Goal: Task Accomplishment & Management: Use online tool/utility

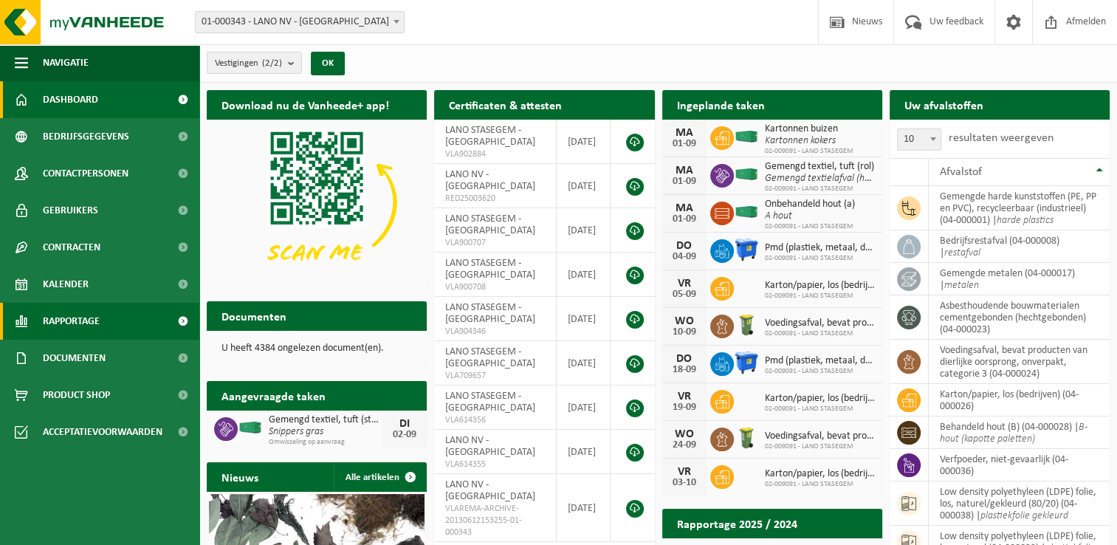
click at [77, 313] on span "Rapportage" at bounding box center [71, 321] width 57 height 37
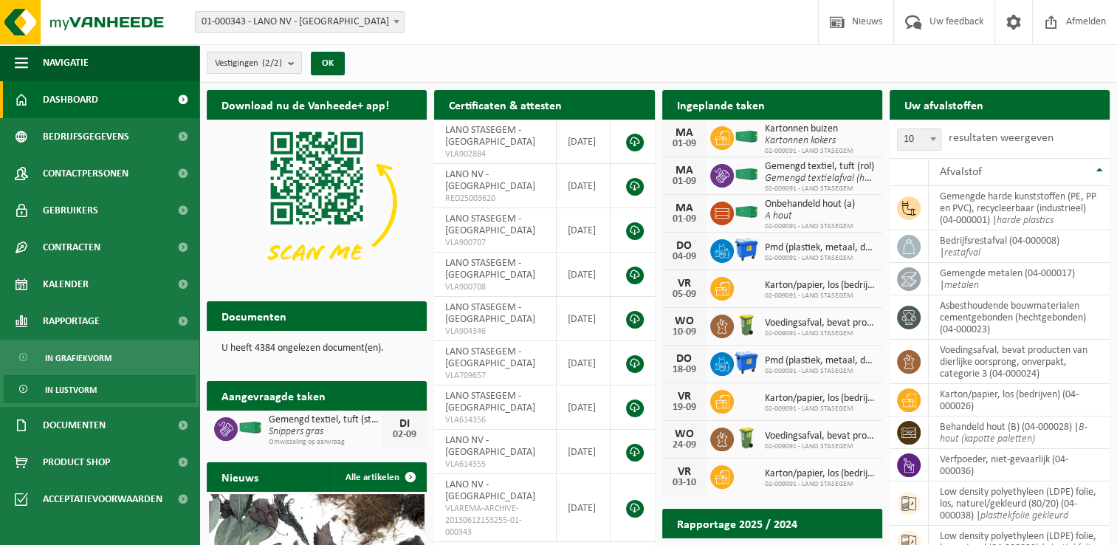
click at [107, 388] on link "In lijstvorm" at bounding box center [100, 389] width 192 height 28
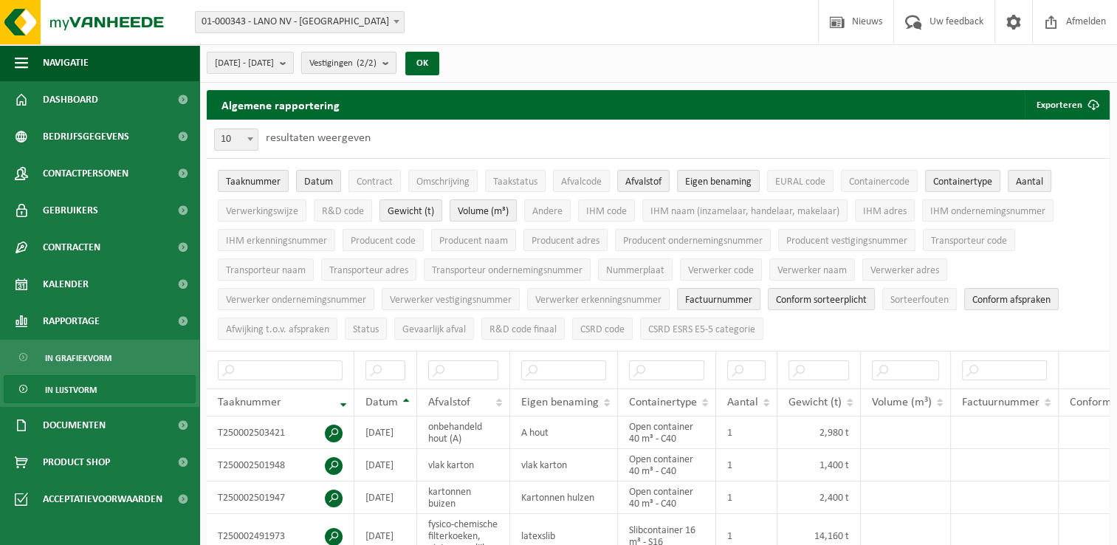
click at [396, 66] on b "submit" at bounding box center [388, 62] width 13 height 21
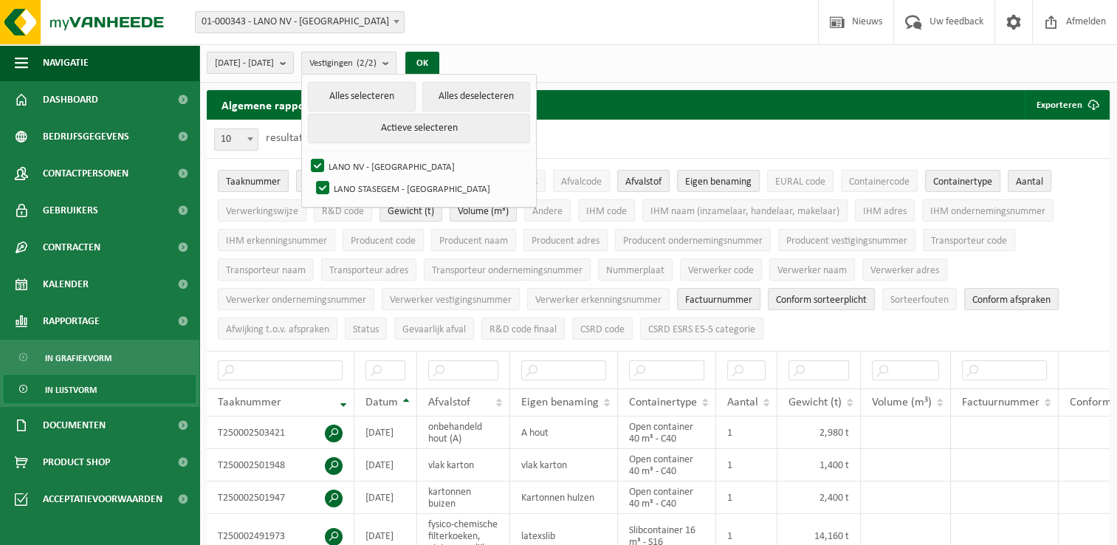
click at [396, 66] on b "submit" at bounding box center [388, 62] width 13 height 21
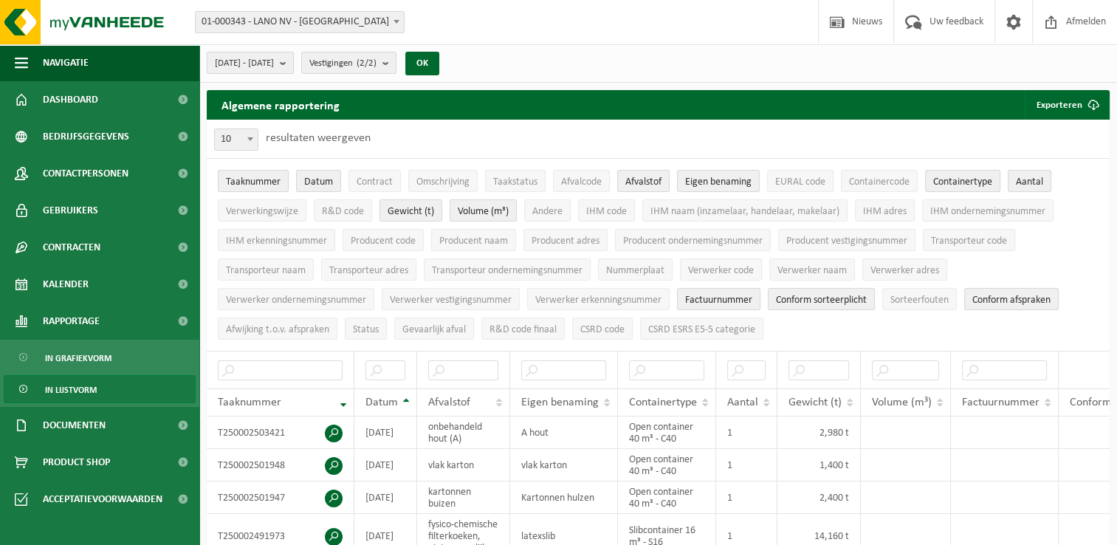
click at [293, 66] on b "submit" at bounding box center [286, 62] width 13 height 21
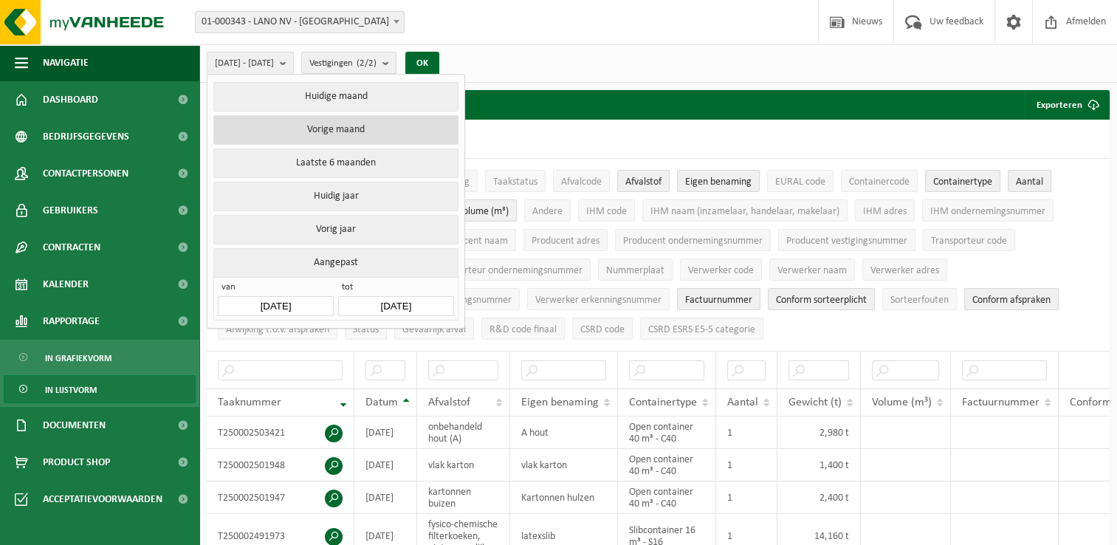
click at [412, 132] on button "Vorige maand" at bounding box center [335, 130] width 244 height 30
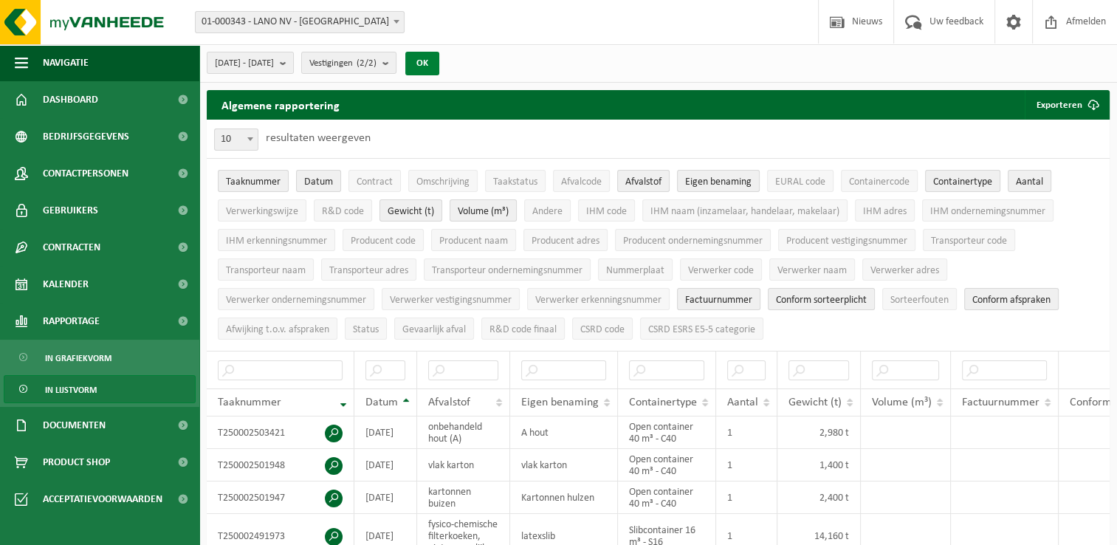
click at [439, 69] on button "OK" at bounding box center [422, 64] width 34 height 24
click at [268, 179] on span "Taaknummer" at bounding box center [253, 181] width 55 height 11
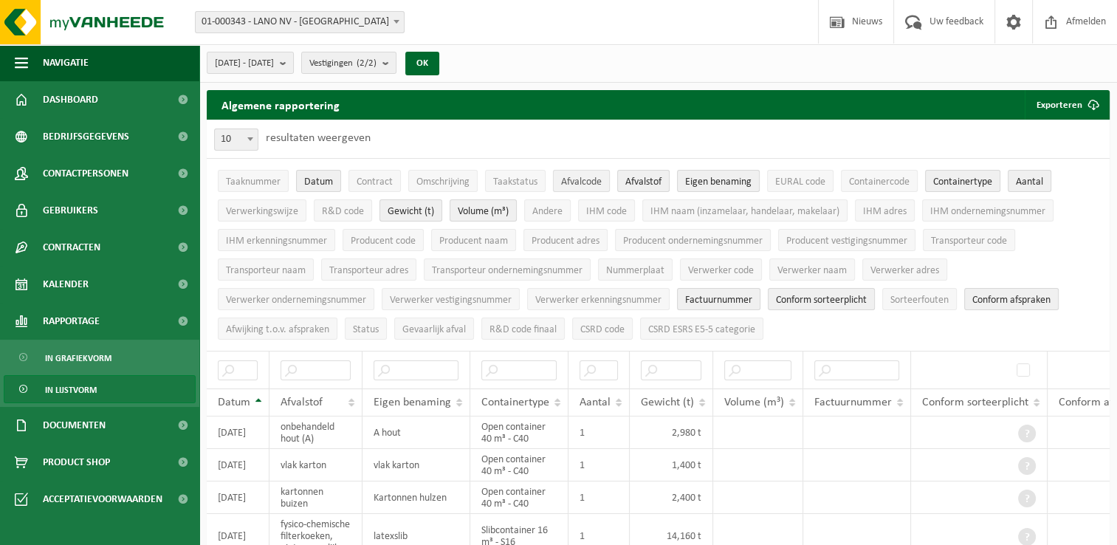
click at [596, 176] on span "Afvalcode" at bounding box center [581, 181] width 41 height 11
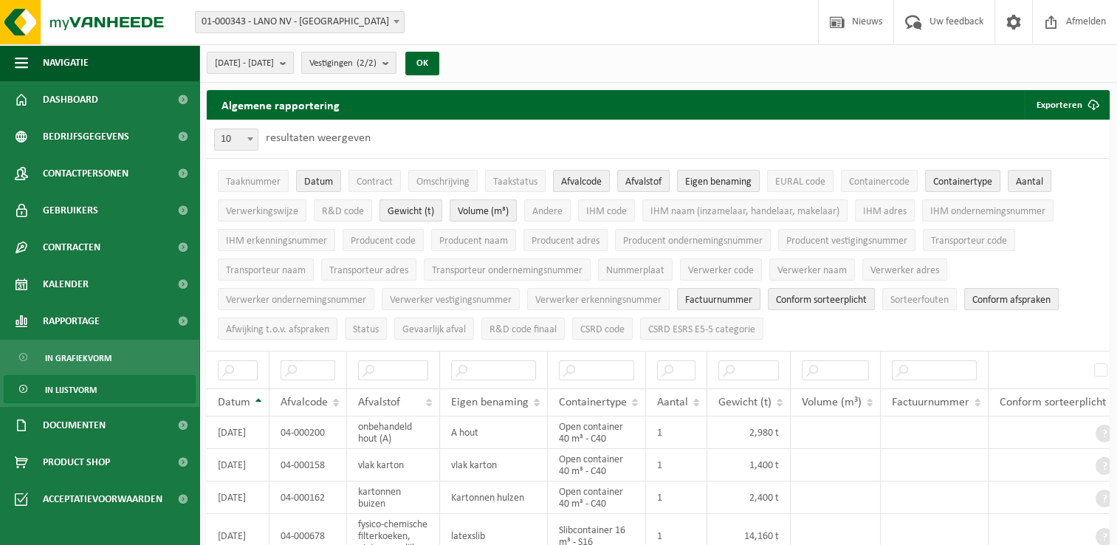
click at [733, 177] on span "Eigen benaming" at bounding box center [718, 181] width 66 height 11
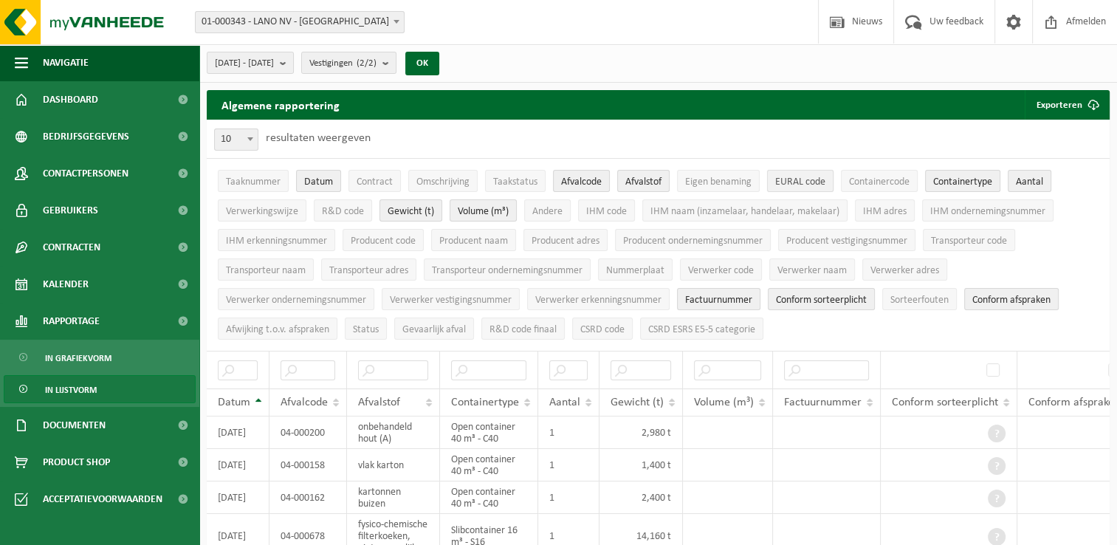
click at [820, 184] on span "EURAL code" at bounding box center [800, 181] width 50 height 11
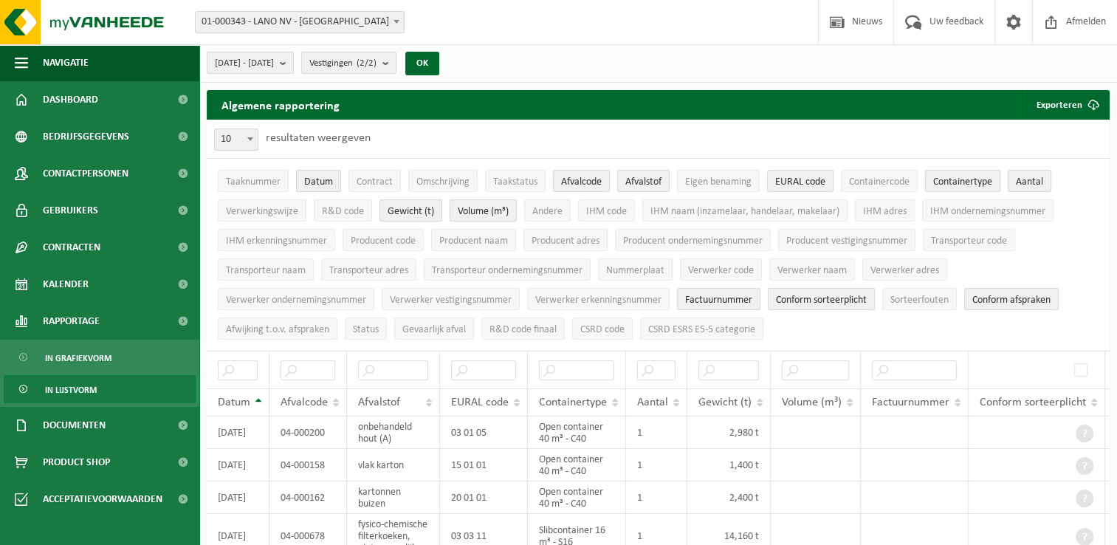
click at [955, 182] on span "Containertype" at bounding box center [962, 181] width 59 height 11
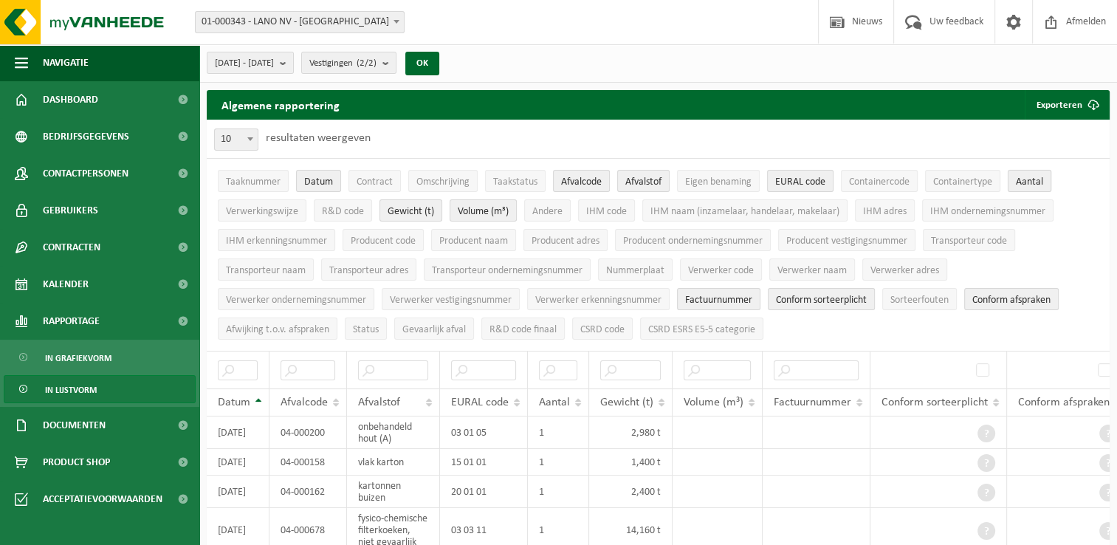
click at [1028, 184] on span "Aantal" at bounding box center [1028, 181] width 27 height 11
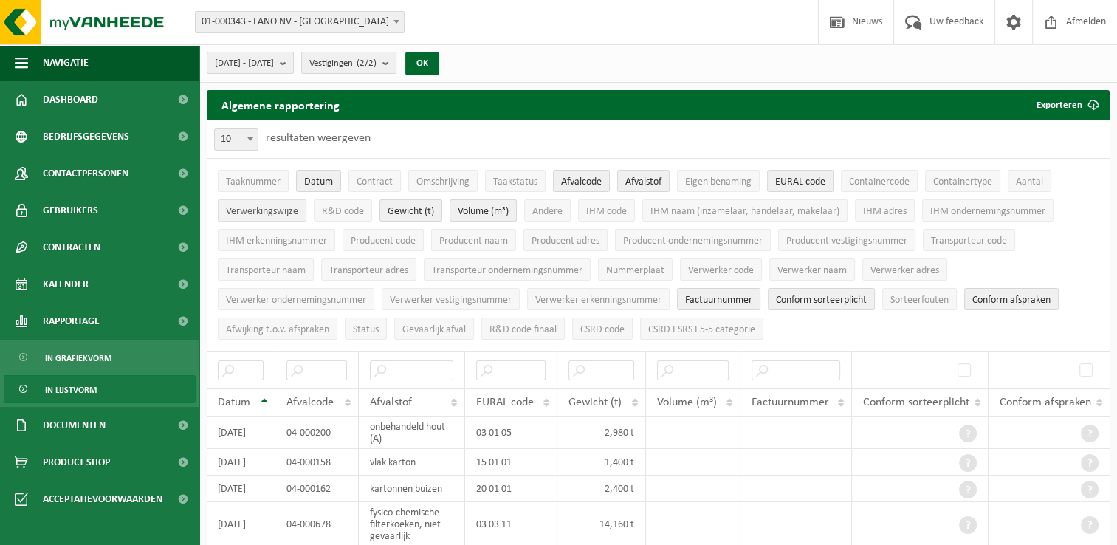
click at [280, 213] on span "Verwerkingswijze" at bounding box center [262, 211] width 72 height 11
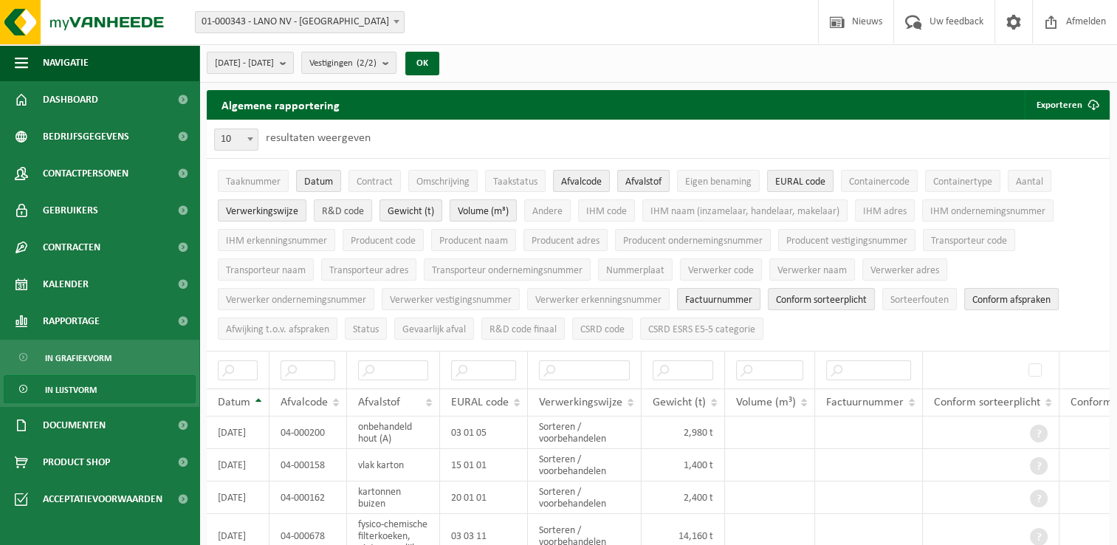
click at [348, 213] on span "R&D code" at bounding box center [343, 211] width 42 height 11
click at [499, 210] on span "Volume (m³)" at bounding box center [483, 211] width 51 height 11
click at [298, 277] on button "Transporteur naam" at bounding box center [266, 269] width 96 height 22
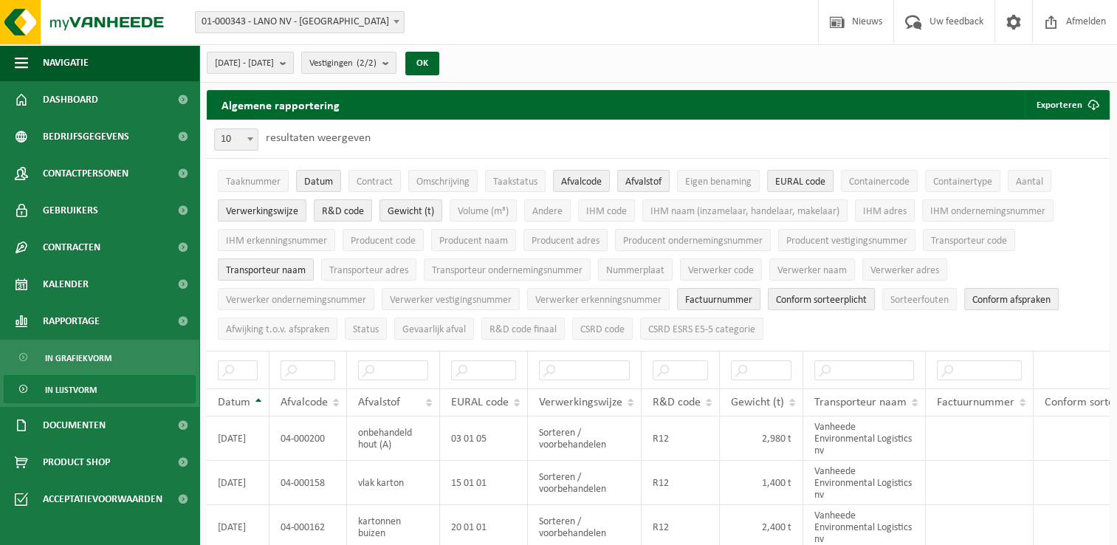
click at [831, 306] on button "Conform sorteerplicht" at bounding box center [821, 299] width 107 height 22
click at [744, 300] on span "Factuurnummer" at bounding box center [718, 299] width 67 height 11
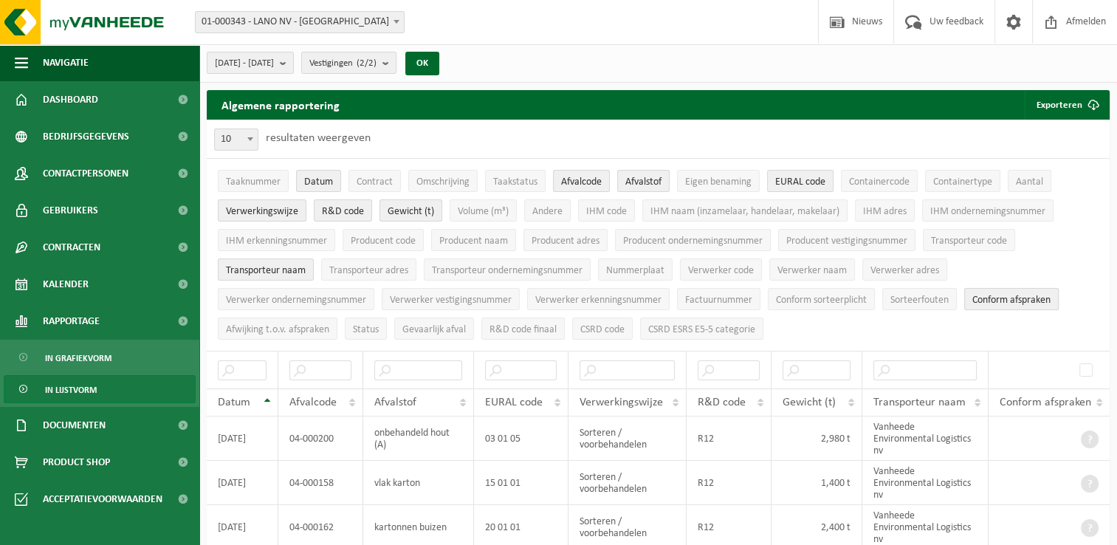
click at [996, 302] on span "Conform afspraken" at bounding box center [1011, 299] width 78 height 11
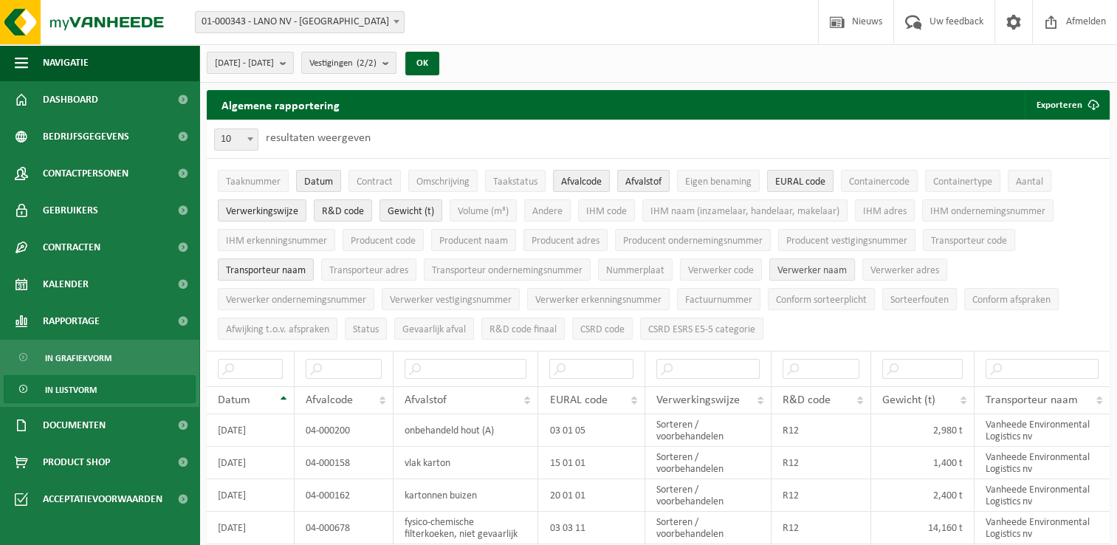
click at [799, 270] on span "Verwerker naam" at bounding box center [811, 270] width 69 height 11
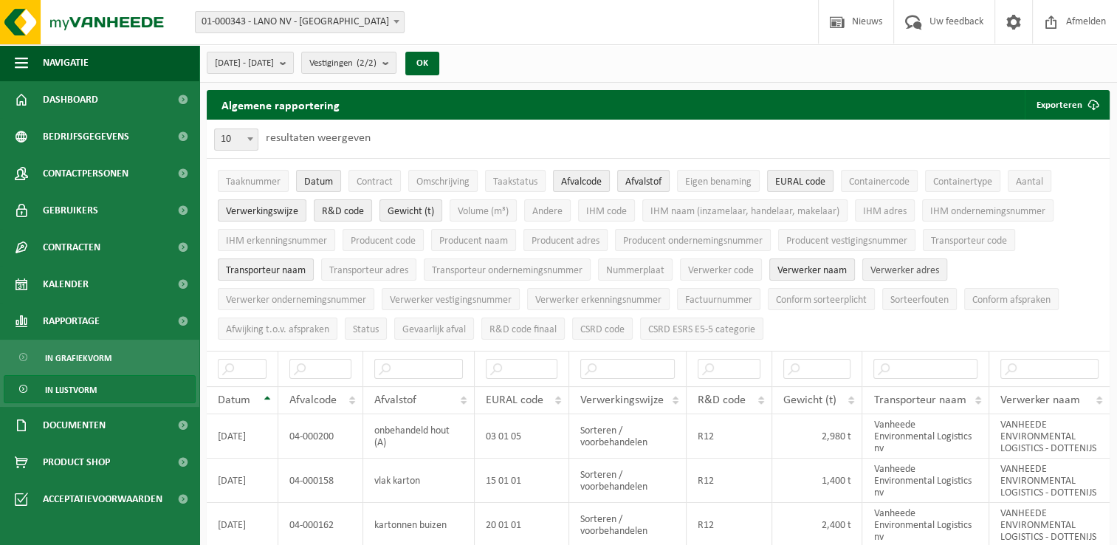
click at [911, 270] on span "Verwerker adres" at bounding box center [904, 270] width 69 height 11
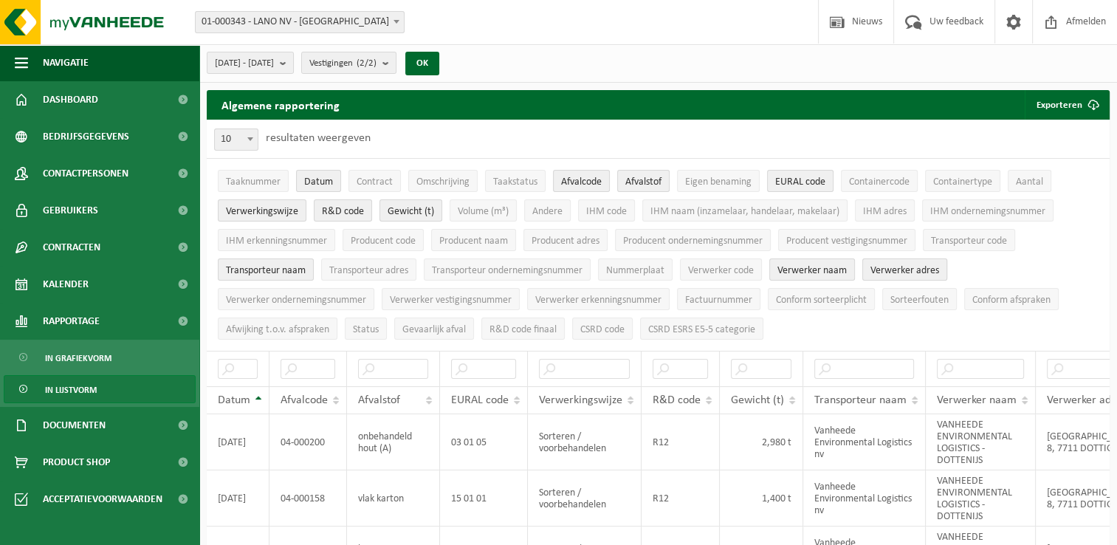
click at [939, 270] on span "Verwerker adres" at bounding box center [904, 270] width 69 height 11
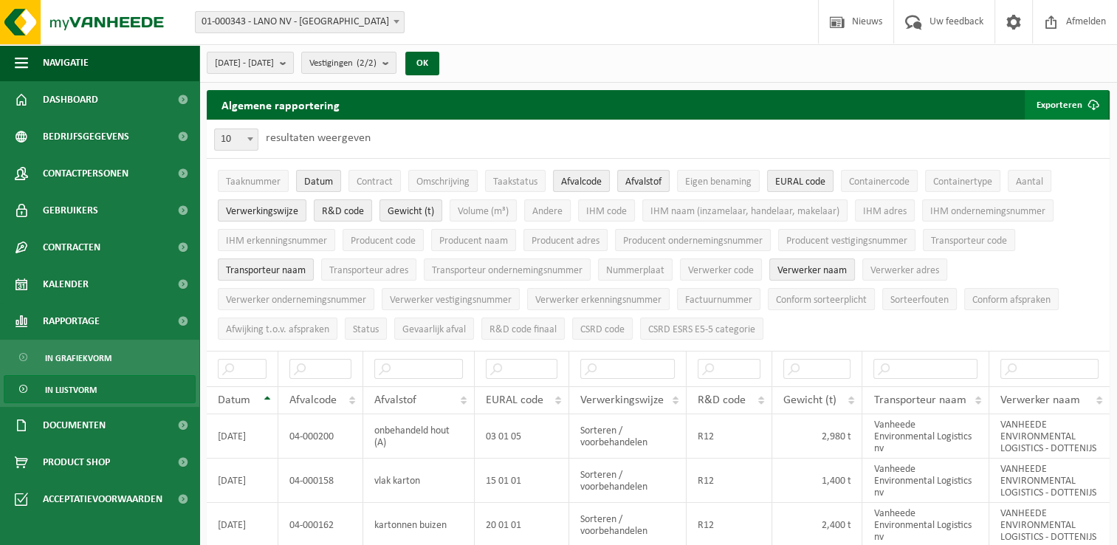
click at [1080, 106] on span "submit" at bounding box center [1093, 105] width 30 height 30
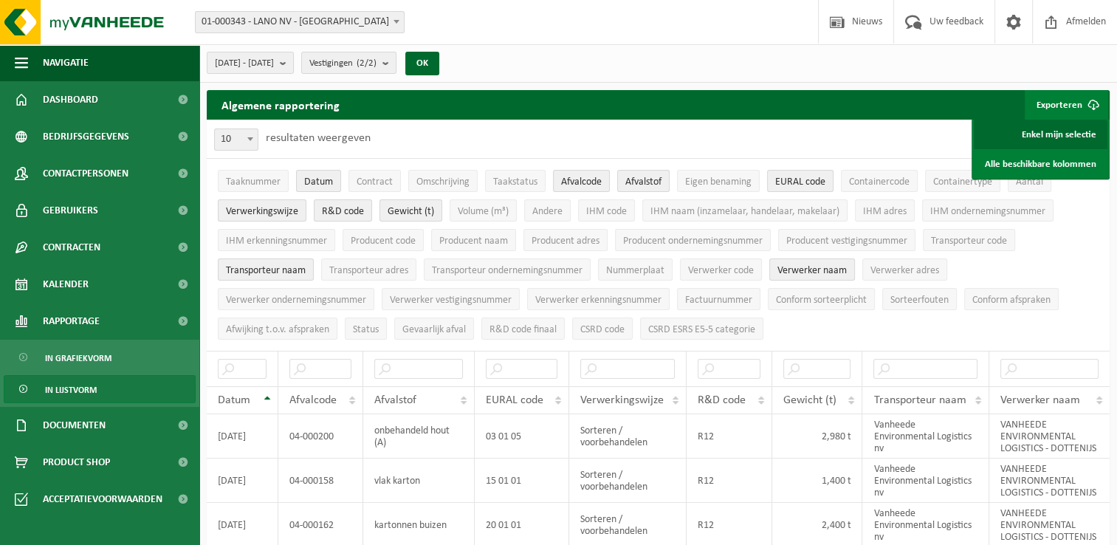
click at [1064, 137] on link "Enkel mijn selectie" at bounding box center [1040, 135] width 134 height 30
click at [724, 49] on div "[DATE] - [DATE] Huidige maand Vorige maand Laatste 6 maanden Huidig jaar Vorig …" at bounding box center [657, 63] width 917 height 38
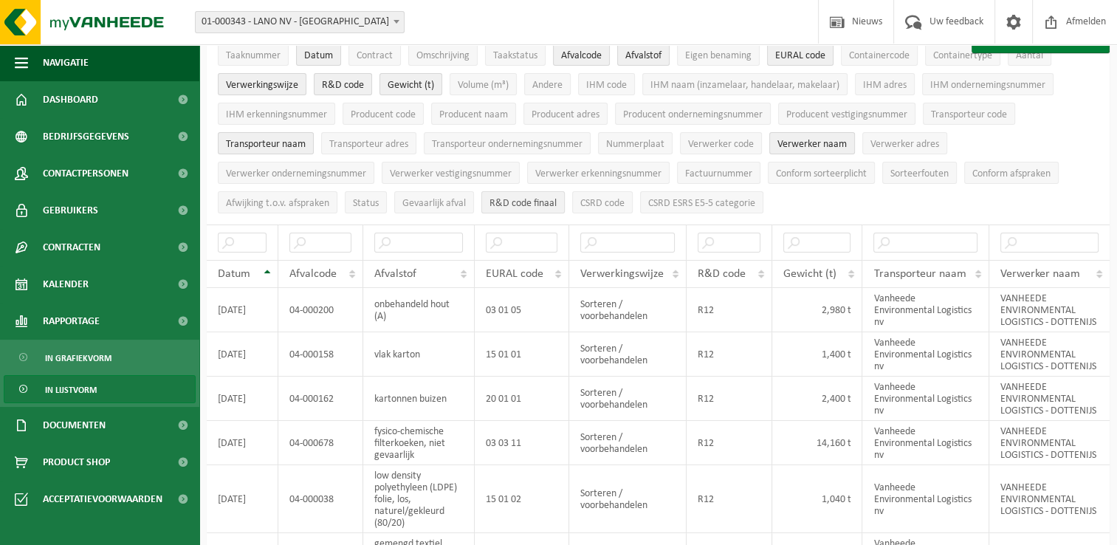
scroll to position [74, 0]
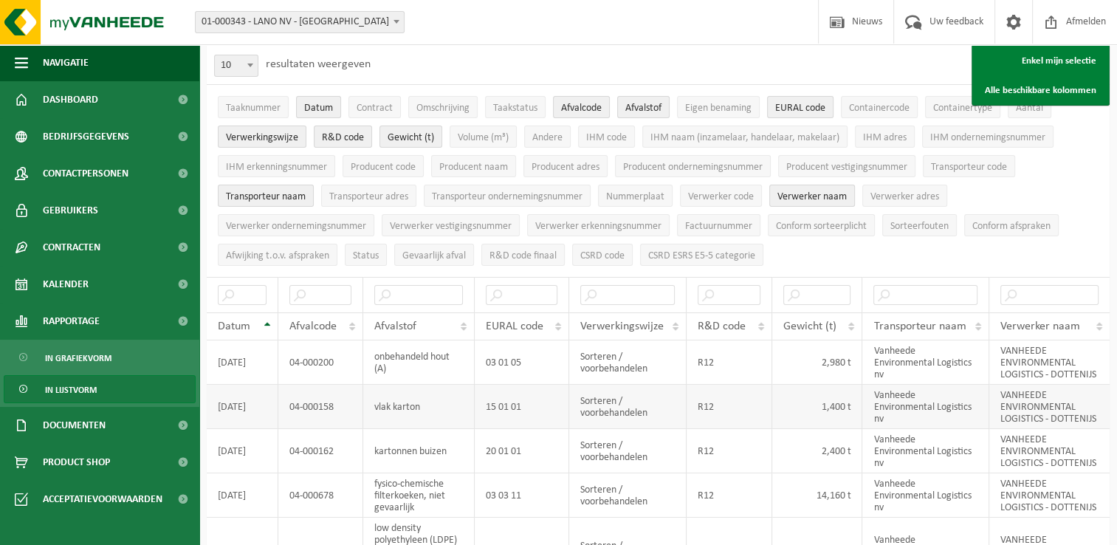
drag, startPoint x: 320, startPoint y: 378, endPoint x: 295, endPoint y: 403, distance: 35.5
drag, startPoint x: 295, startPoint y: 403, endPoint x: 692, endPoint y: 70, distance: 518.1
click at [692, 70] on div "10 25 50 100 10 resultaten weergeven" at bounding box center [658, 65] width 903 height 38
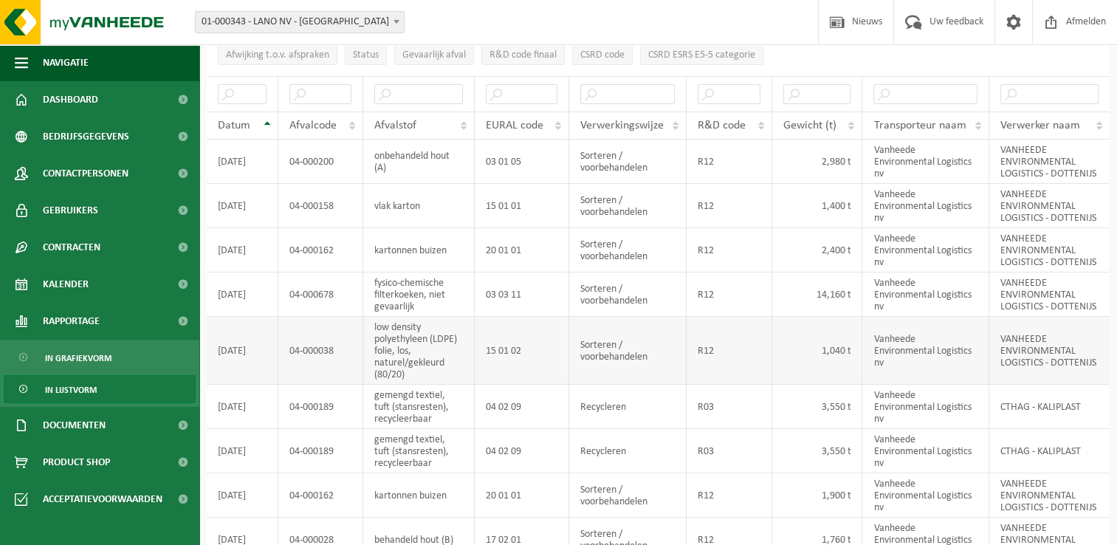
scroll to position [0, 0]
